Goal: Task Accomplishment & Management: Manage account settings

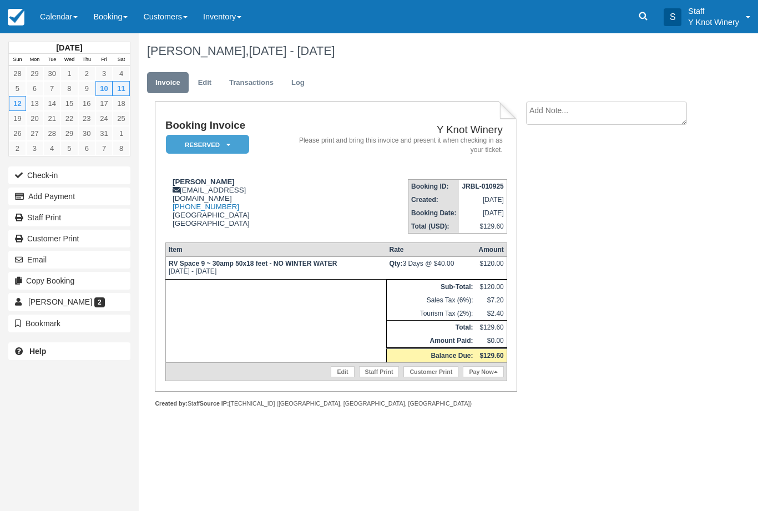
click at [59, 22] on link "Calendar" at bounding box center [58, 16] width 53 height 33
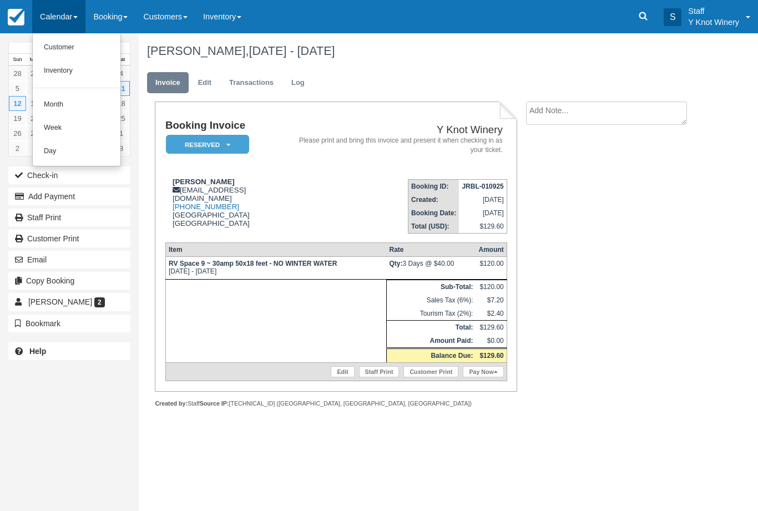
click at [73, 50] on link "Customer" at bounding box center [77, 47] width 88 height 23
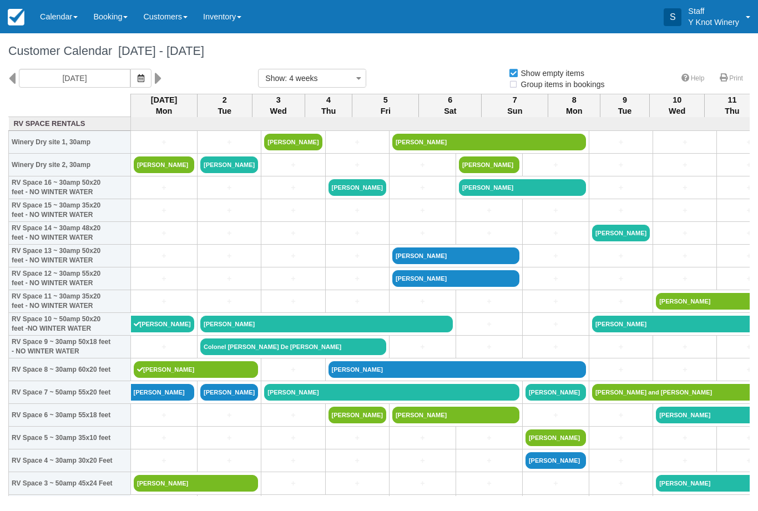
select select
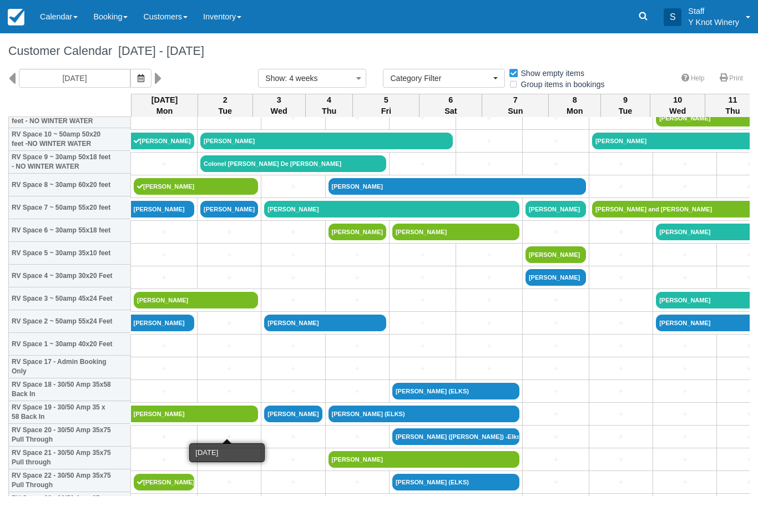
scroll to position [185, 0]
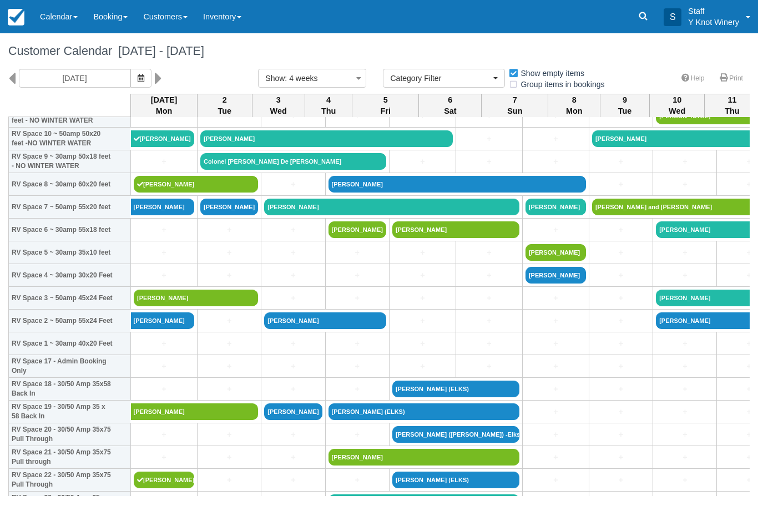
click at [220, 306] on link "[PERSON_NAME]" at bounding box center [196, 298] width 124 height 17
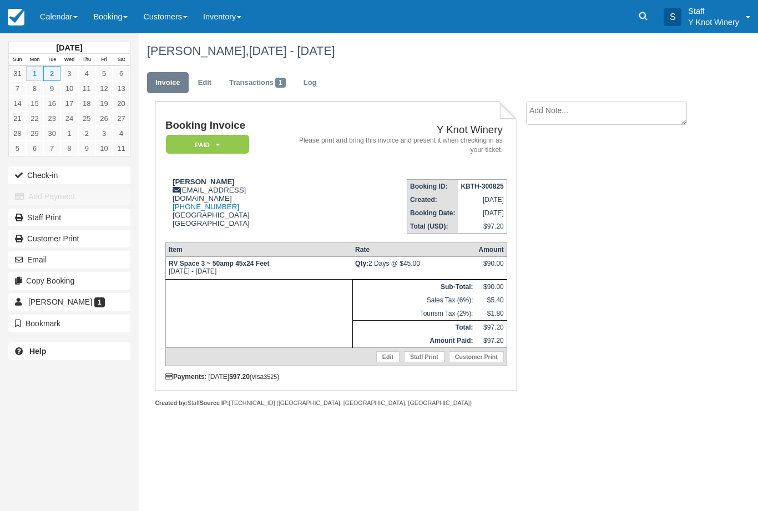
click at [381, 362] on link "Edit" at bounding box center [387, 356] width 23 height 11
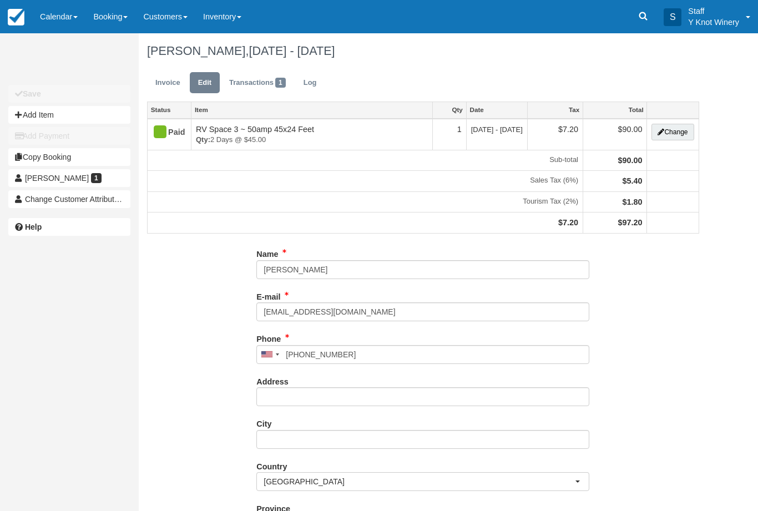
click at [672, 131] on button "Change" at bounding box center [672, 132] width 42 height 17
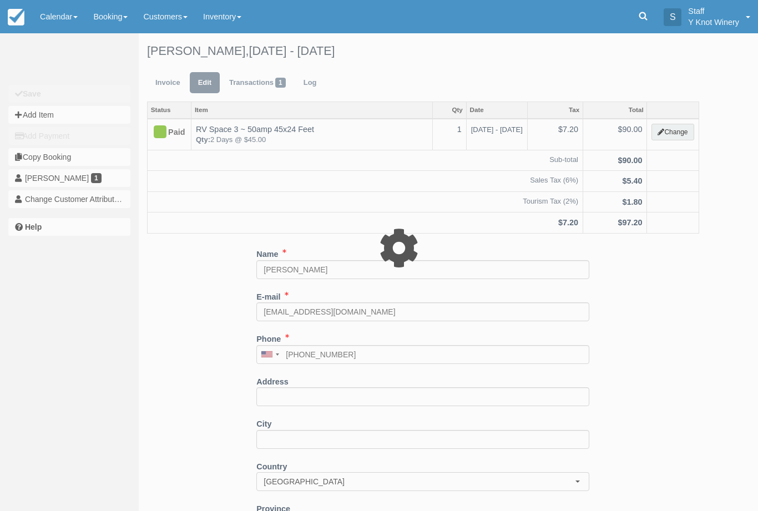
type input "90.00"
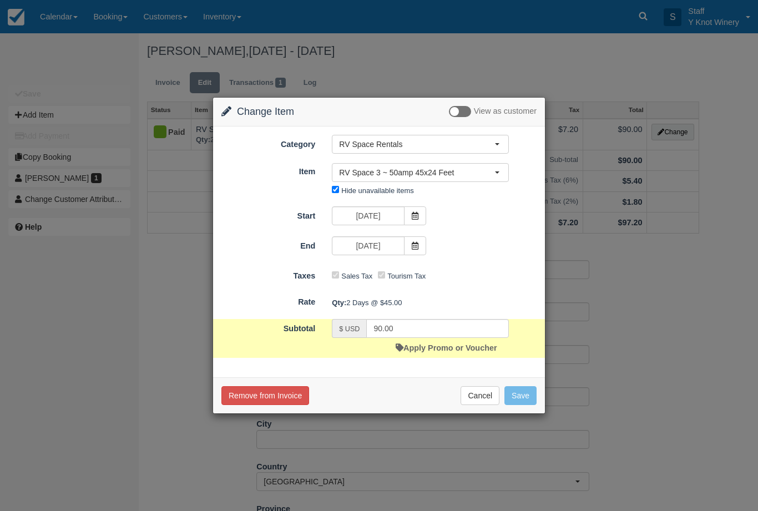
click at [479, 173] on span "RV Space 3 ~ 50amp 45x24 Feet" at bounding box center [416, 172] width 155 height 11
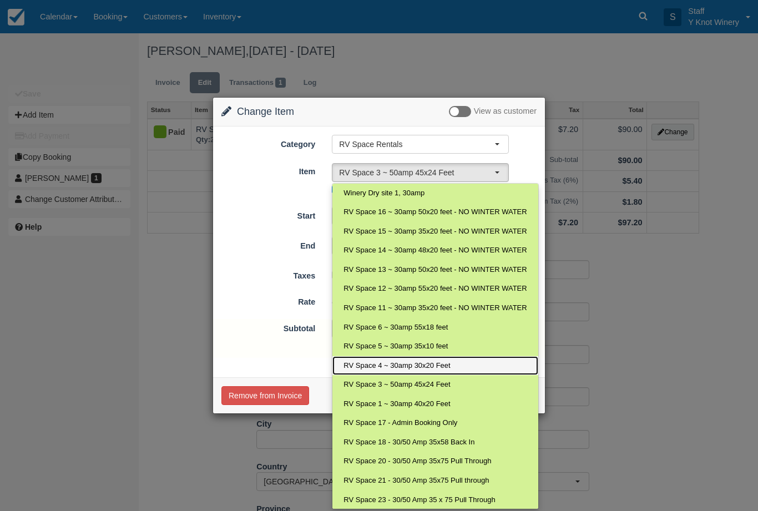
click at [408, 365] on span "RV Space 4 ~ 30amp 30x20 Feet" at bounding box center [396, 366] width 107 height 11
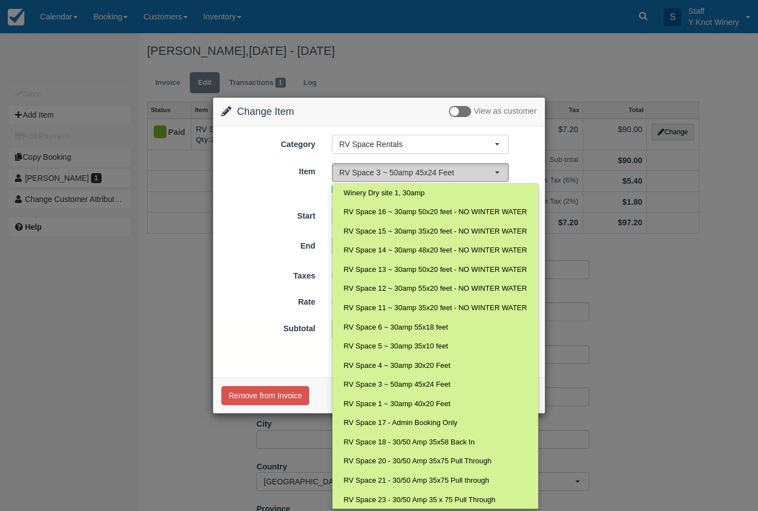
select select "14"
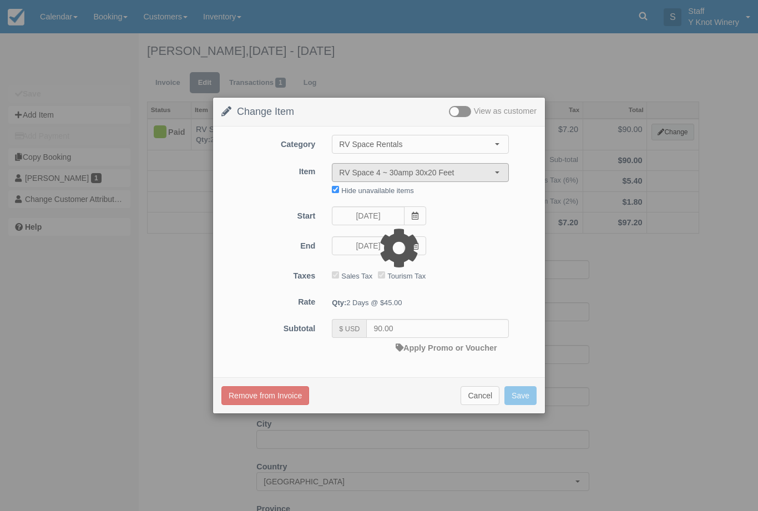
type input "80.00"
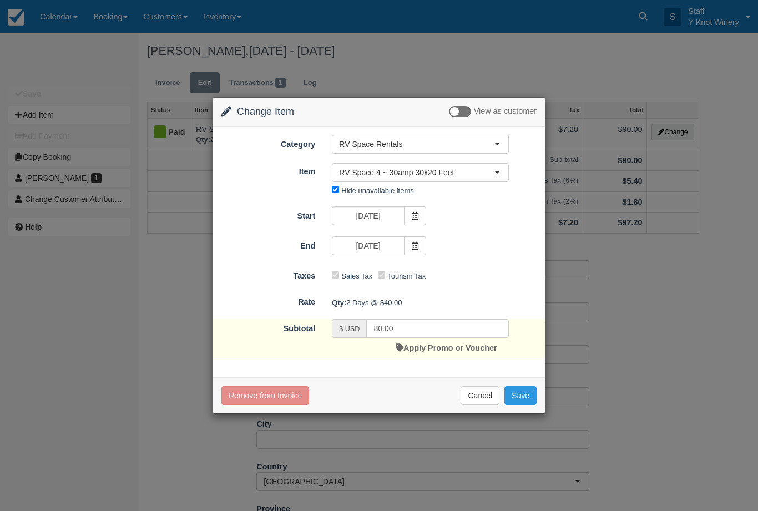
click at [524, 398] on button "Save" at bounding box center [520, 395] width 32 height 19
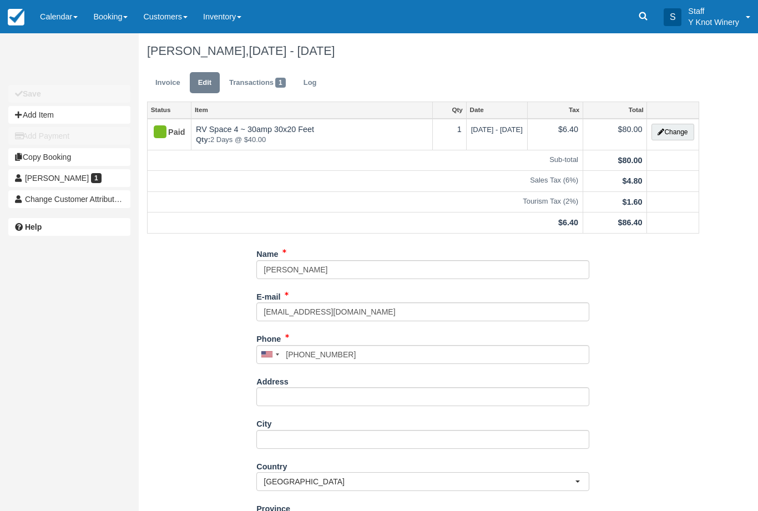
click at [167, 88] on link "Invoice" at bounding box center [168, 83] width 42 height 22
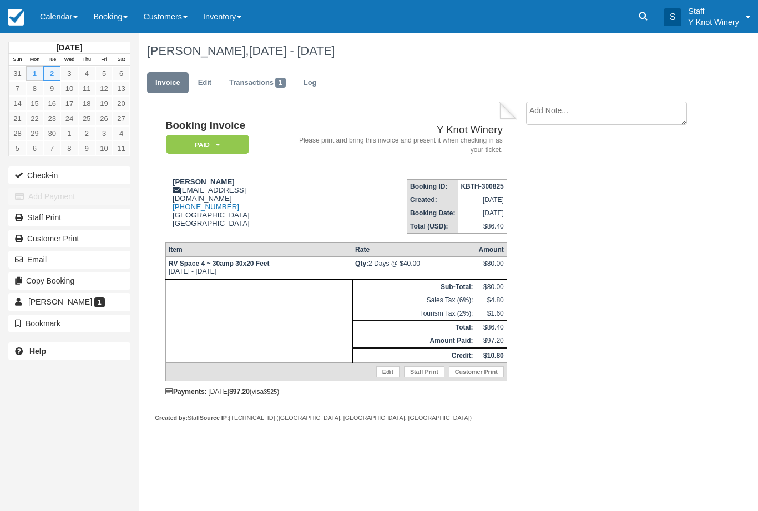
click at [380, 377] on link "Edit" at bounding box center [387, 371] width 23 height 11
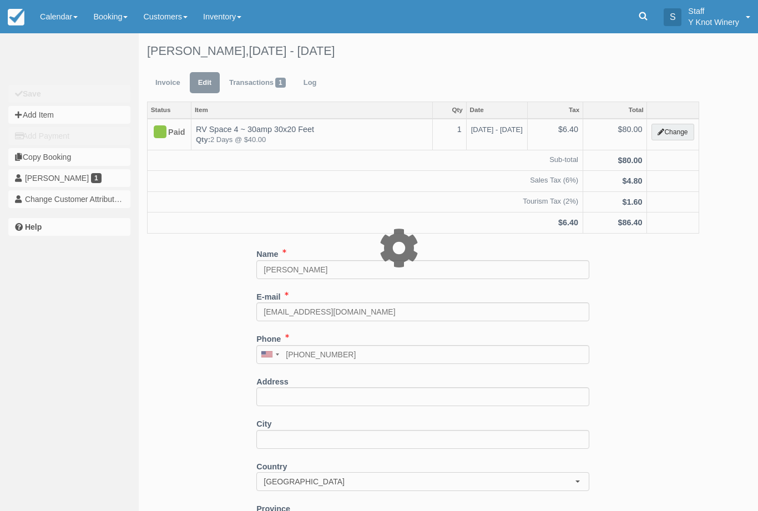
type input "80.00"
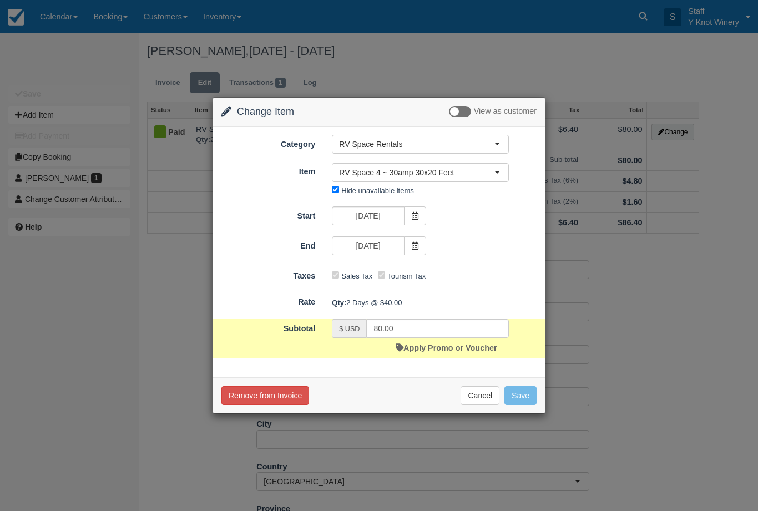
click at [417, 170] on span "RV Space 4 ~ 30amp 30x20 Feet" at bounding box center [416, 172] width 155 height 11
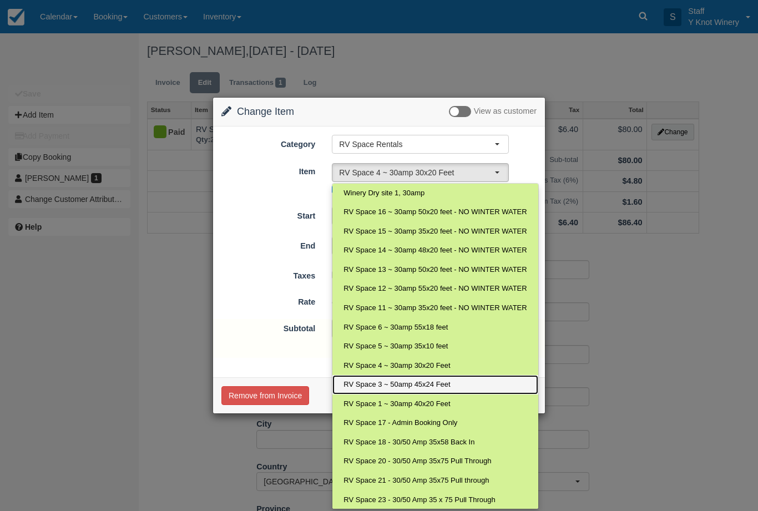
click at [407, 383] on span "RV Space 3 ~ 50amp 45x24 Feet" at bounding box center [396, 385] width 107 height 11
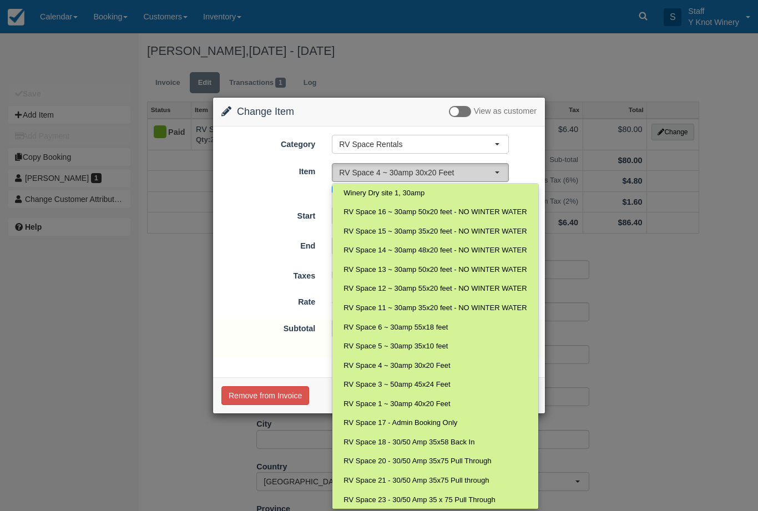
select select "13"
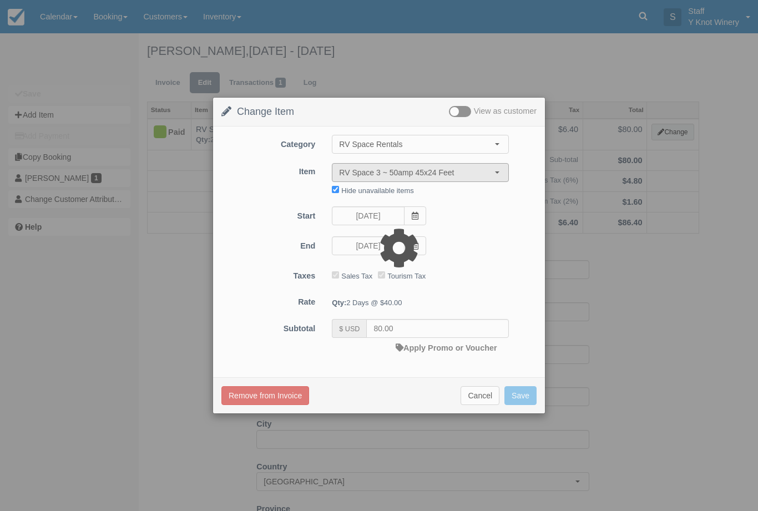
type input "90.00"
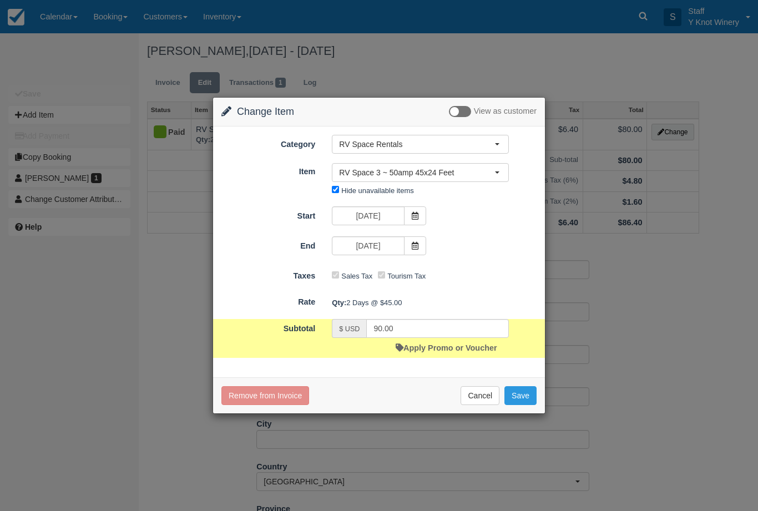
click at [520, 393] on button "Save" at bounding box center [520, 395] width 32 height 19
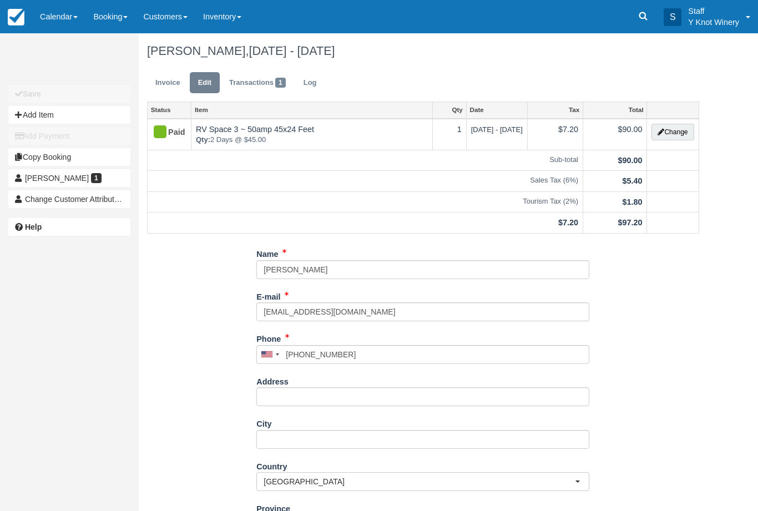
click at [170, 85] on link "Invoice" at bounding box center [168, 83] width 42 height 22
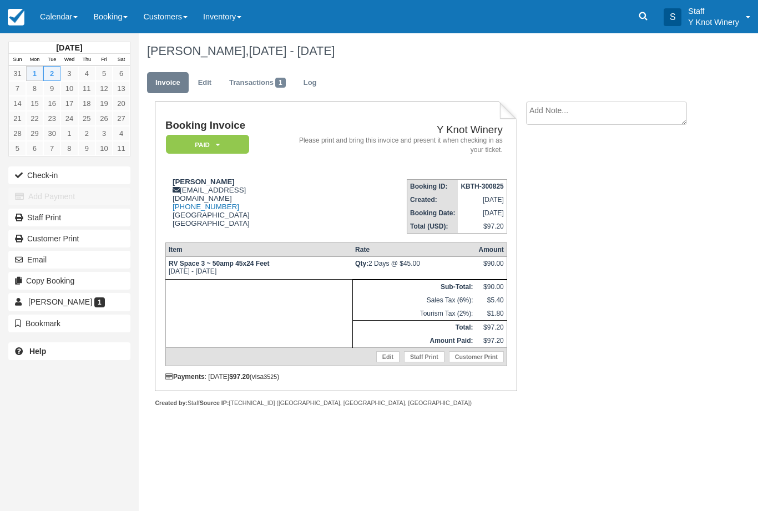
click at [53, 169] on button "Check-in" at bounding box center [69, 175] width 122 height 18
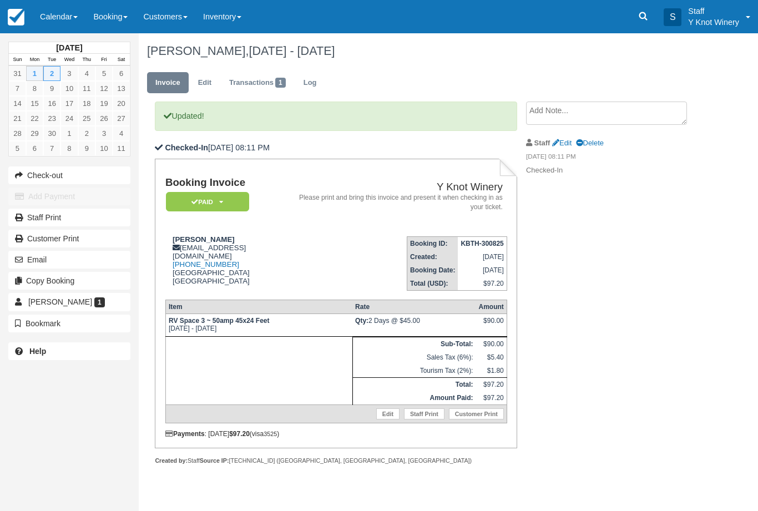
click at [49, 16] on link "Calendar" at bounding box center [58, 16] width 53 height 33
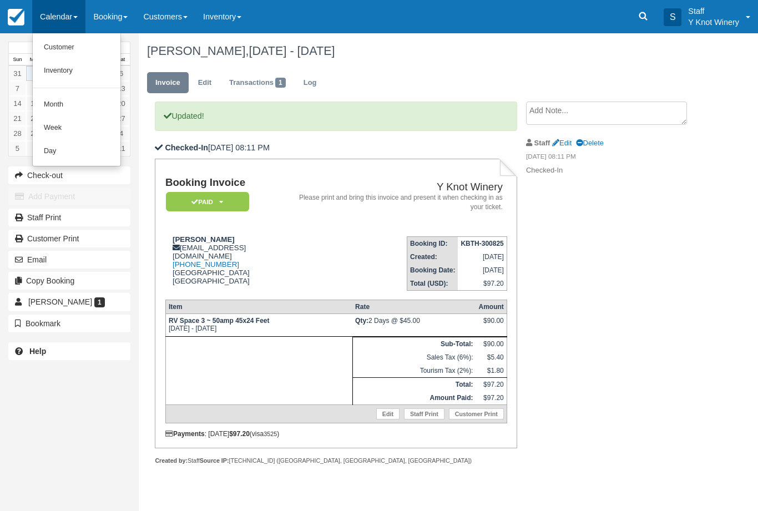
click at [62, 47] on link "Customer" at bounding box center [77, 47] width 88 height 23
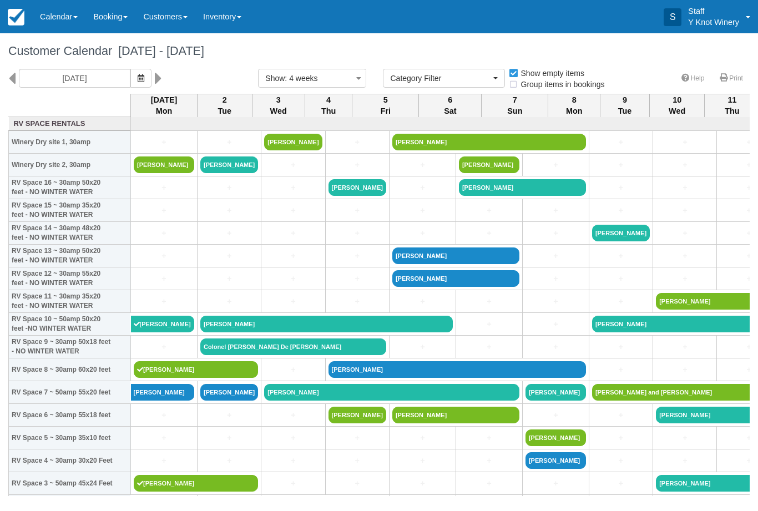
select select
click at [154, 173] on link "[PERSON_NAME]" at bounding box center [164, 164] width 60 height 17
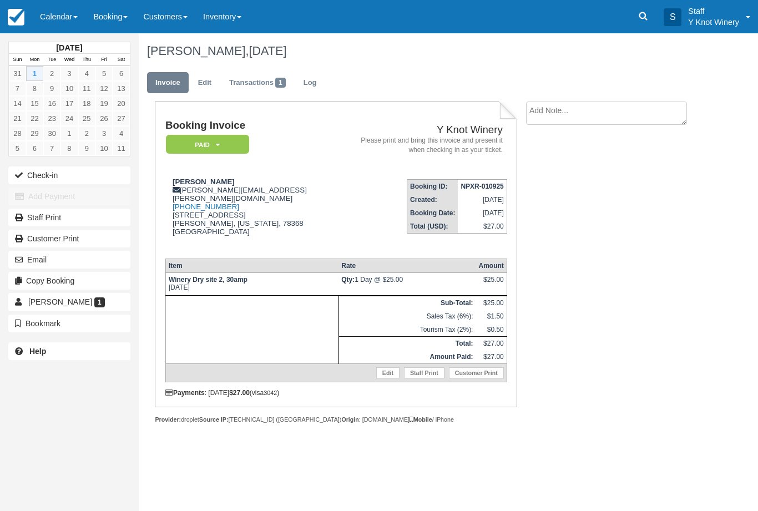
click at [41, 174] on button "Check-in" at bounding box center [69, 175] width 122 height 18
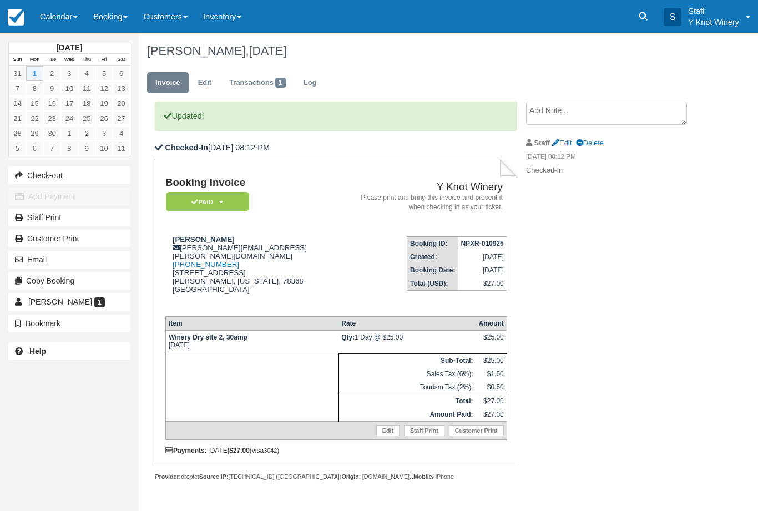
click at [56, 21] on link "Calendar" at bounding box center [58, 16] width 53 height 33
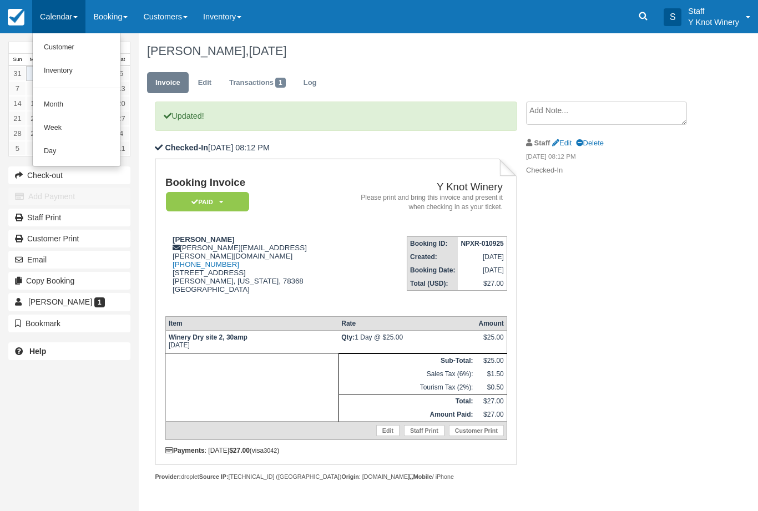
click at [57, 47] on link "Customer" at bounding box center [77, 47] width 88 height 23
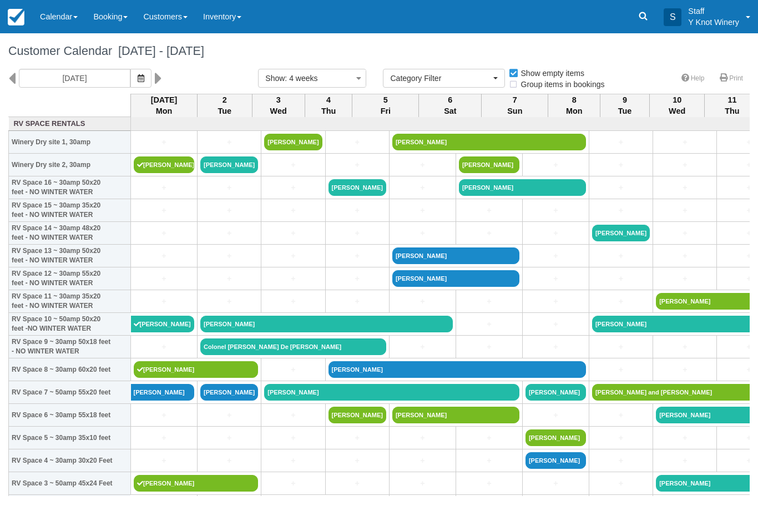
select select
